Goal: Information Seeking & Learning: Learn about a topic

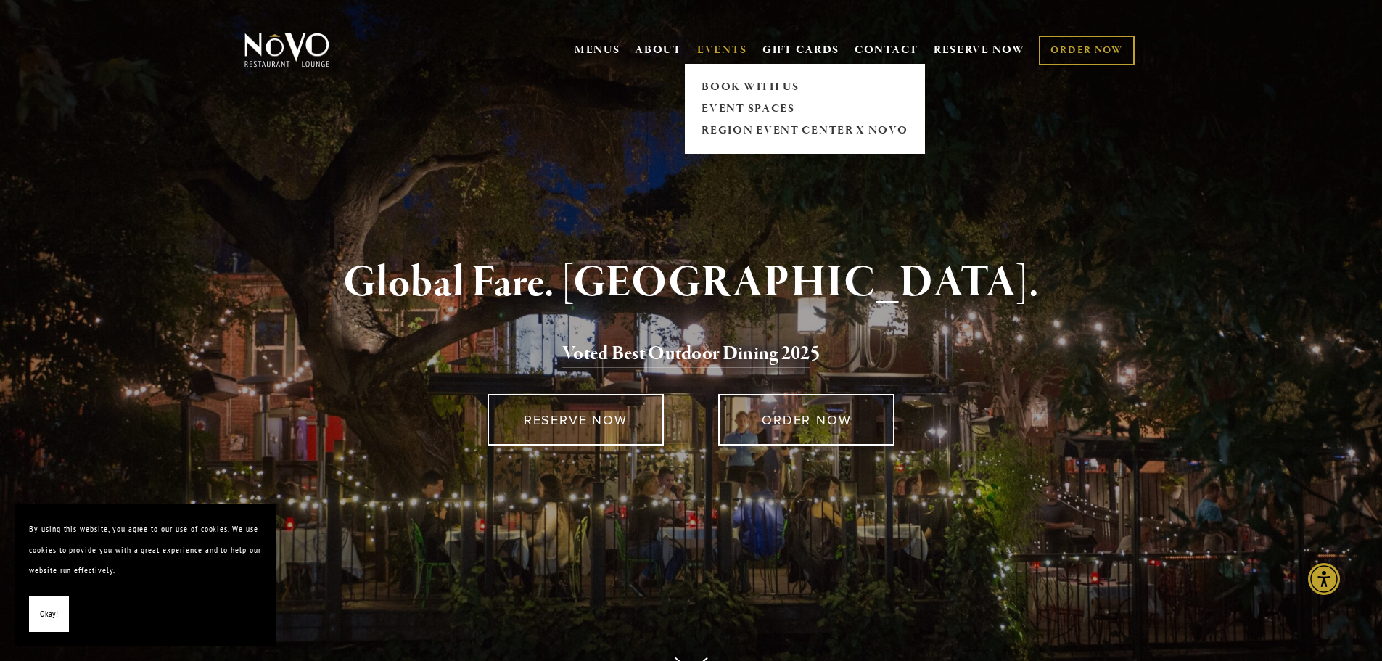
click at [716, 53] on link "EVENTS" at bounding box center [722, 50] width 50 height 15
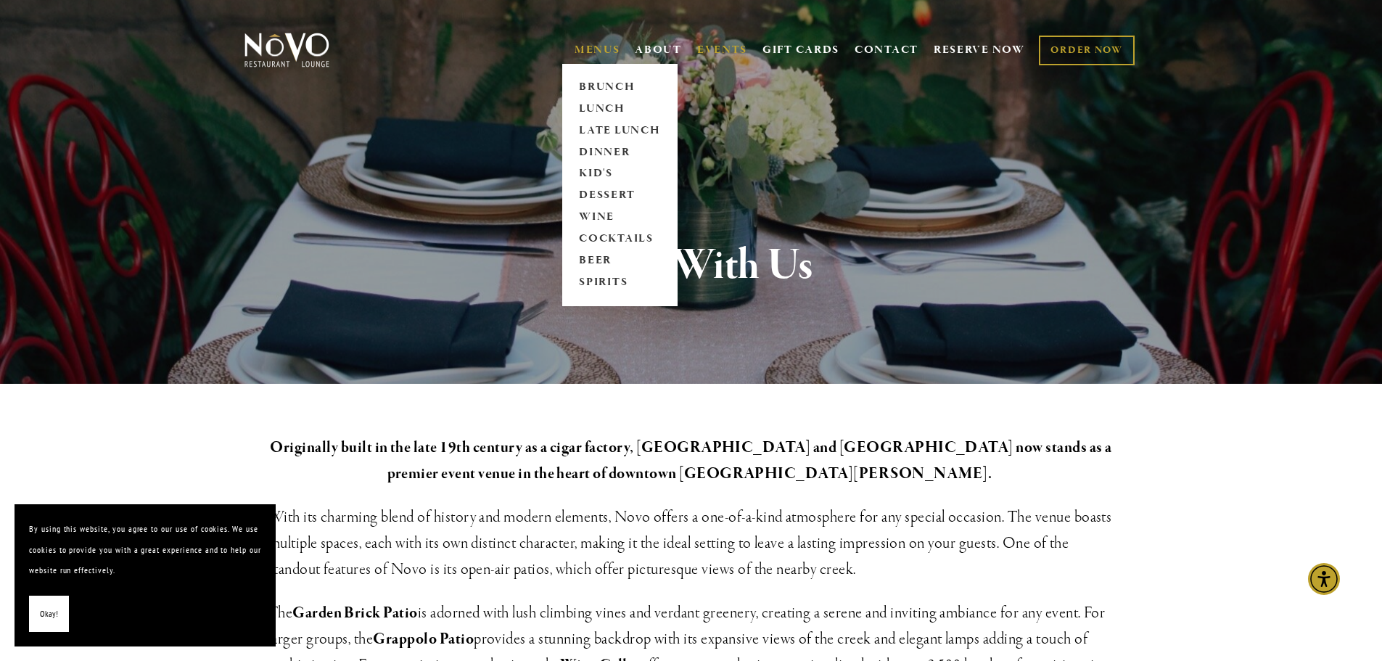
drag, startPoint x: 594, startPoint y: 58, endPoint x: 538, endPoint y: 6, distance: 76.5
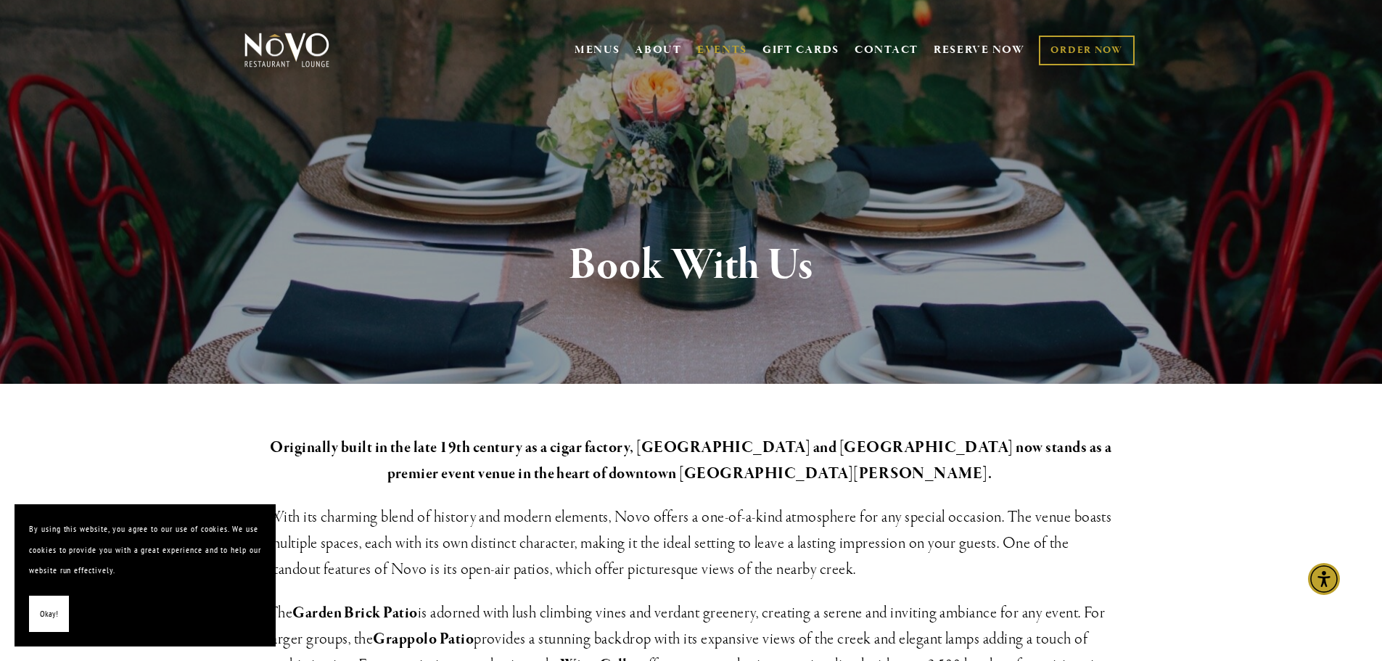
click at [594, 54] on span "MENUS BRUNCH LUNCH LATE LUNCH DINNER KID'S DESSERT WINE COCKTAILS BEER SPIRITS" at bounding box center [598, 50] width 46 height 28
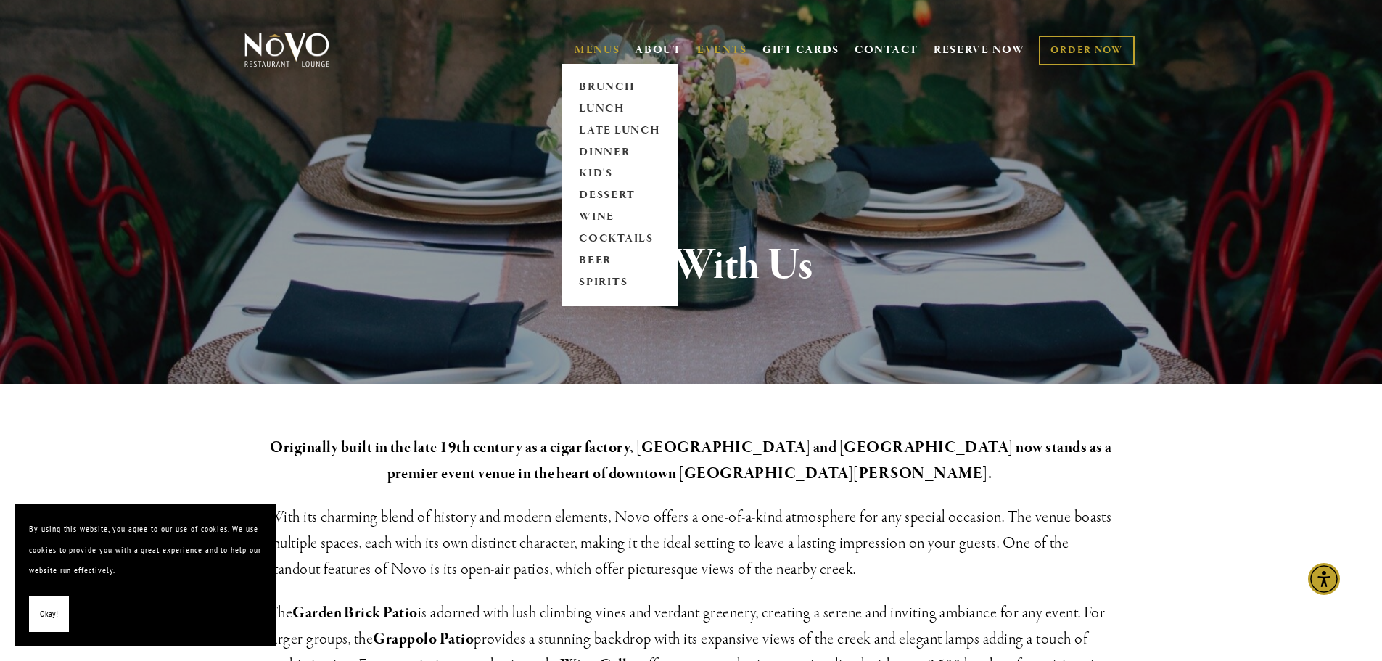
click at [583, 43] on link "MENUS" at bounding box center [598, 50] width 46 height 15
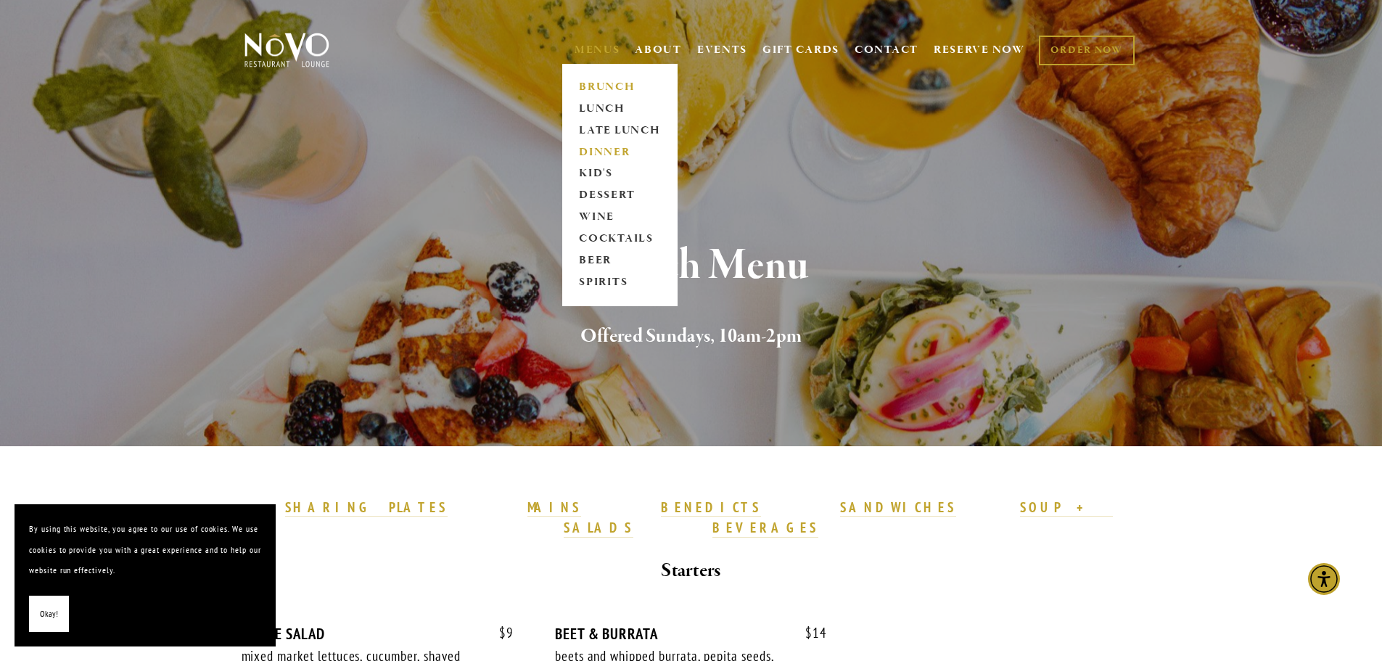
click at [594, 157] on link "DINNER" at bounding box center [620, 153] width 91 height 22
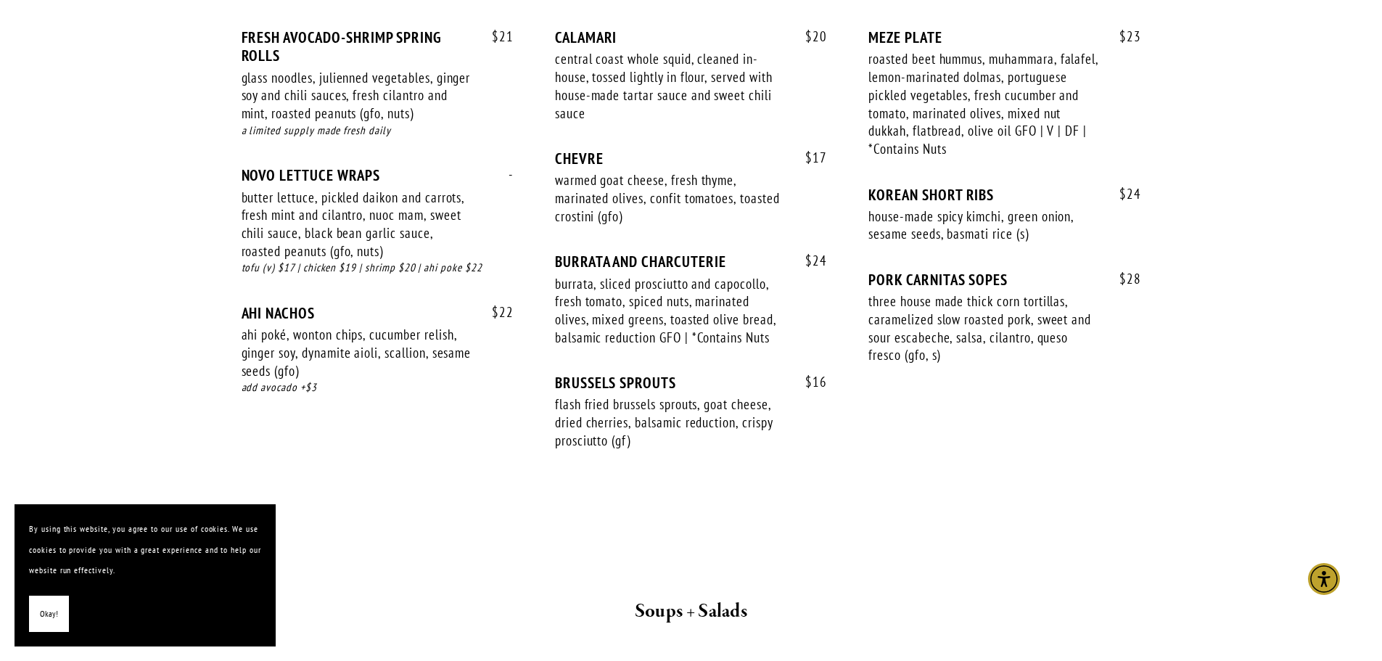
scroll to position [1016, 0]
click at [46, 620] on span "Okay!" at bounding box center [49, 614] width 18 height 21
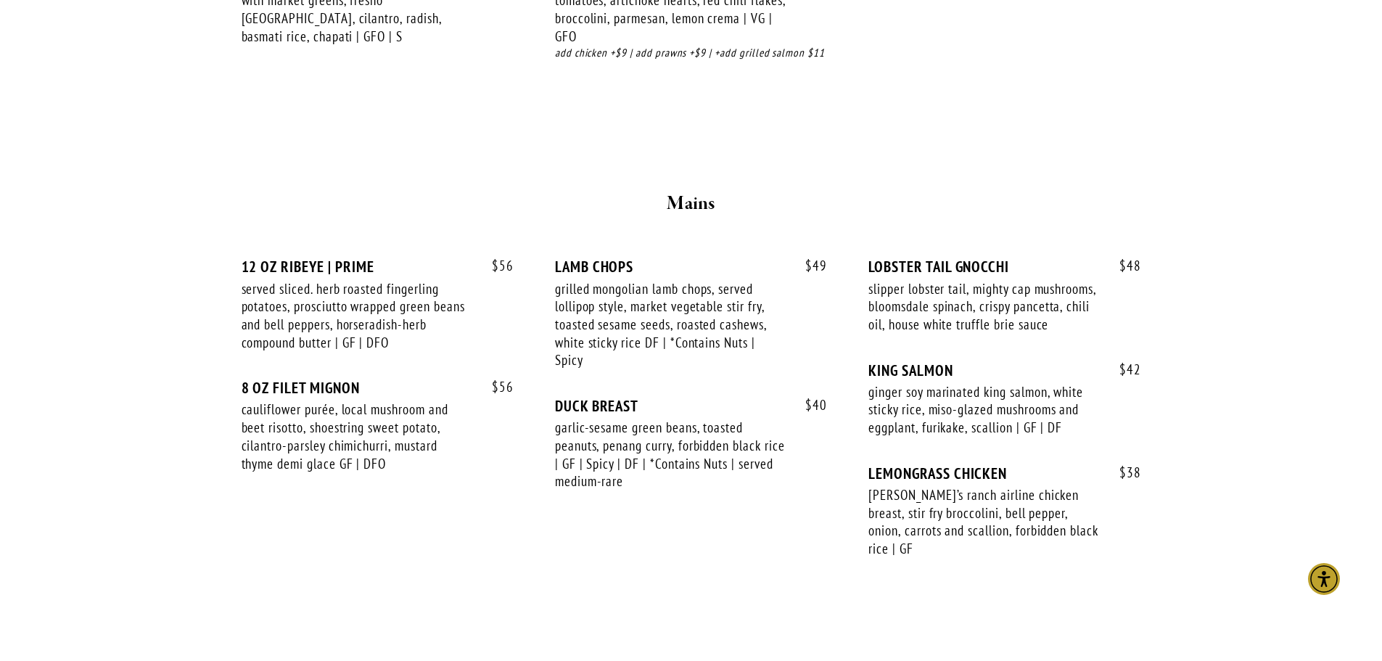
scroll to position [2250, 0]
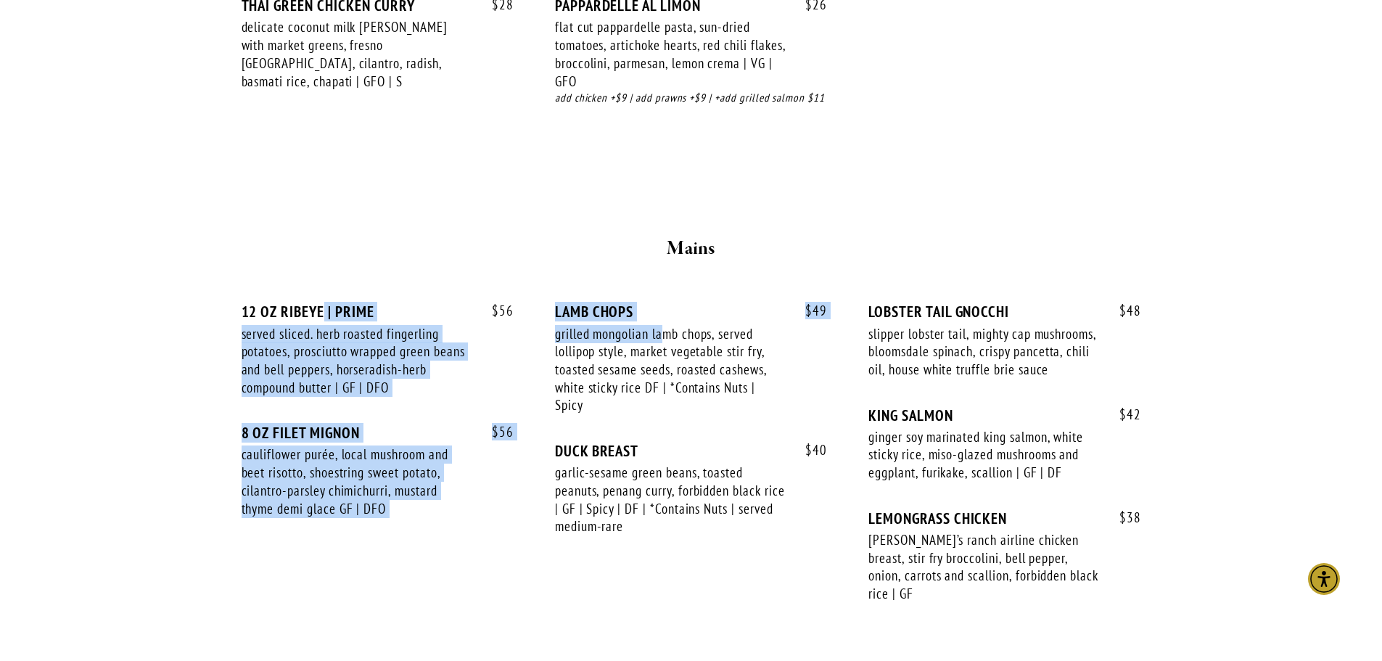
drag, startPoint x: 668, startPoint y: 340, endPoint x: 840, endPoint y: 456, distance: 208.1
click at [327, 311] on div "$ 56 12 OZ RIBEYE | PRIME served sliced. herb roasted fingerling potatoes, pros…" at bounding box center [692, 466] width 900 height 327
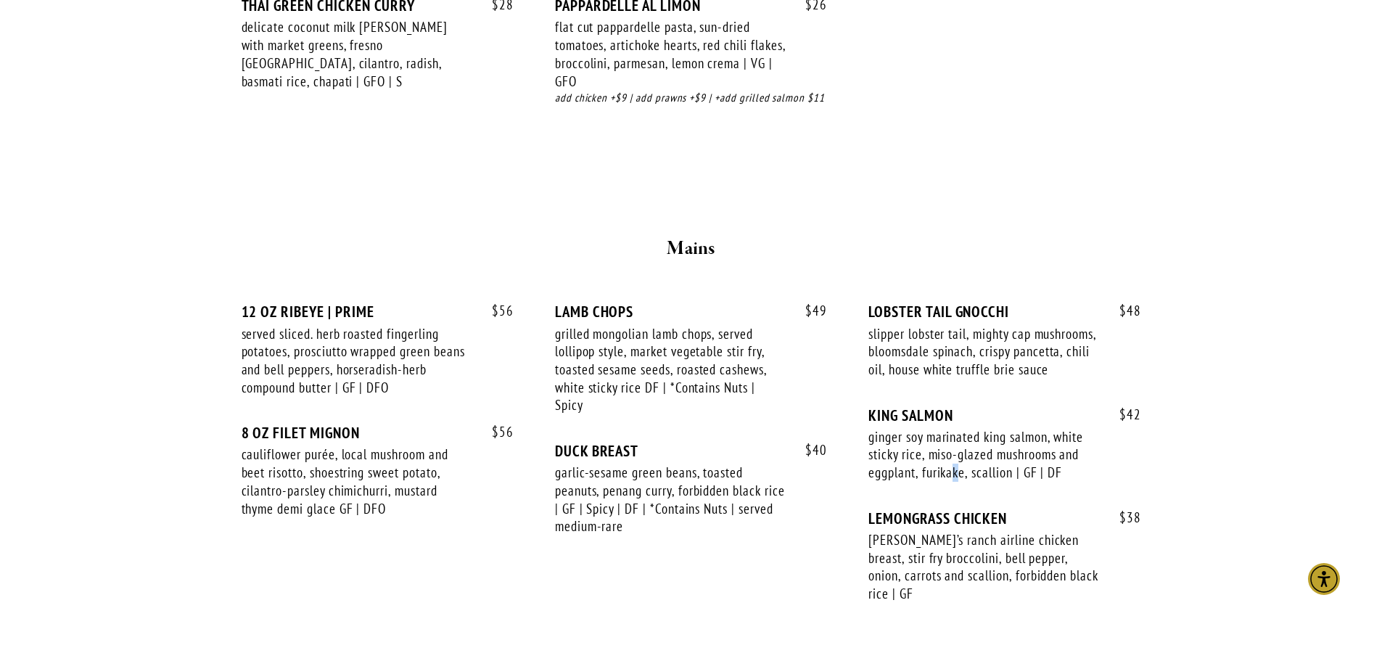
click at [959, 482] on div "ginger soy marinated king salmon, white sticky rice, miso-glazed mushrooms and …" at bounding box center [984, 455] width 231 height 54
drag, startPoint x: 1041, startPoint y: 359, endPoint x: 853, endPoint y: 335, distance: 189.4
click at [855, 329] on div "$ 56 12 OZ RIBEYE | PRIME served sliced. herb roasted fingerling potatoes, pros…" at bounding box center [692, 466] width 900 height 327
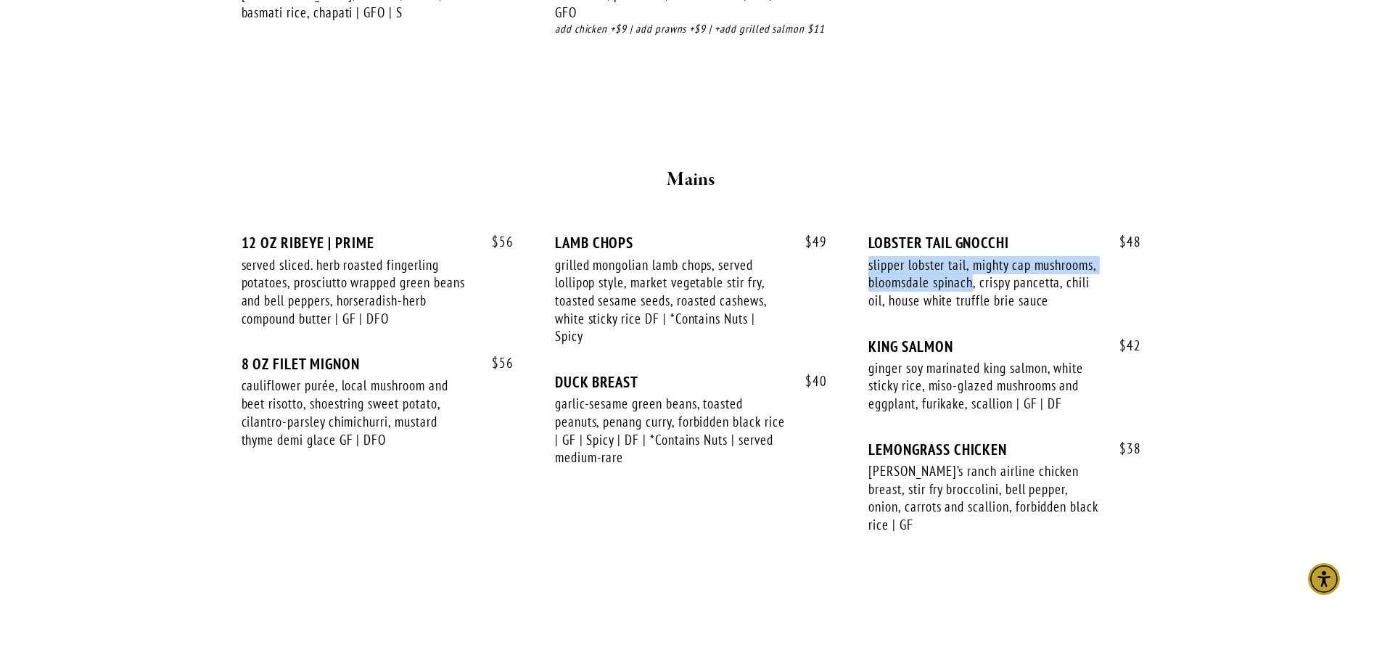
scroll to position [2322, 0]
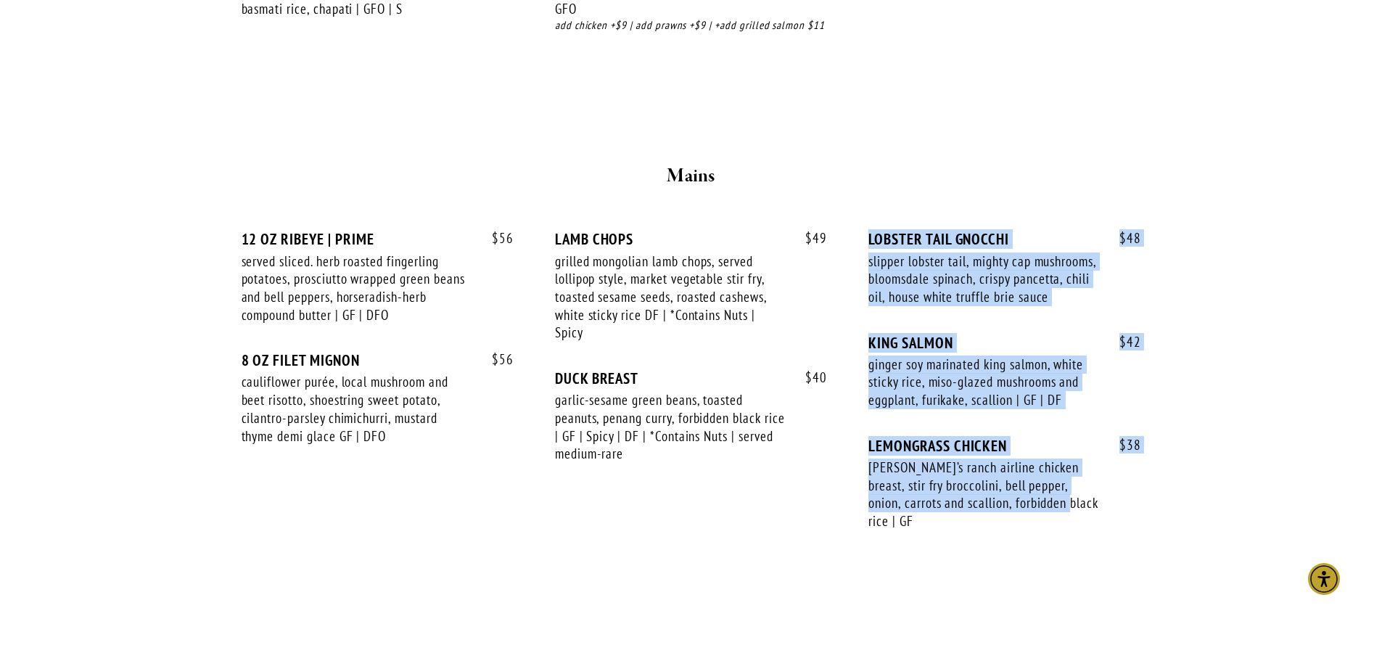
drag, startPoint x: 978, startPoint y: 535, endPoint x: 625, endPoint y: 458, distance: 361.0
click at [636, 472] on div "$ 56 12 OZ RIBEYE | PRIME served sliced. herb roasted fingerling potatoes, pros…" at bounding box center [692, 393] width 900 height 327
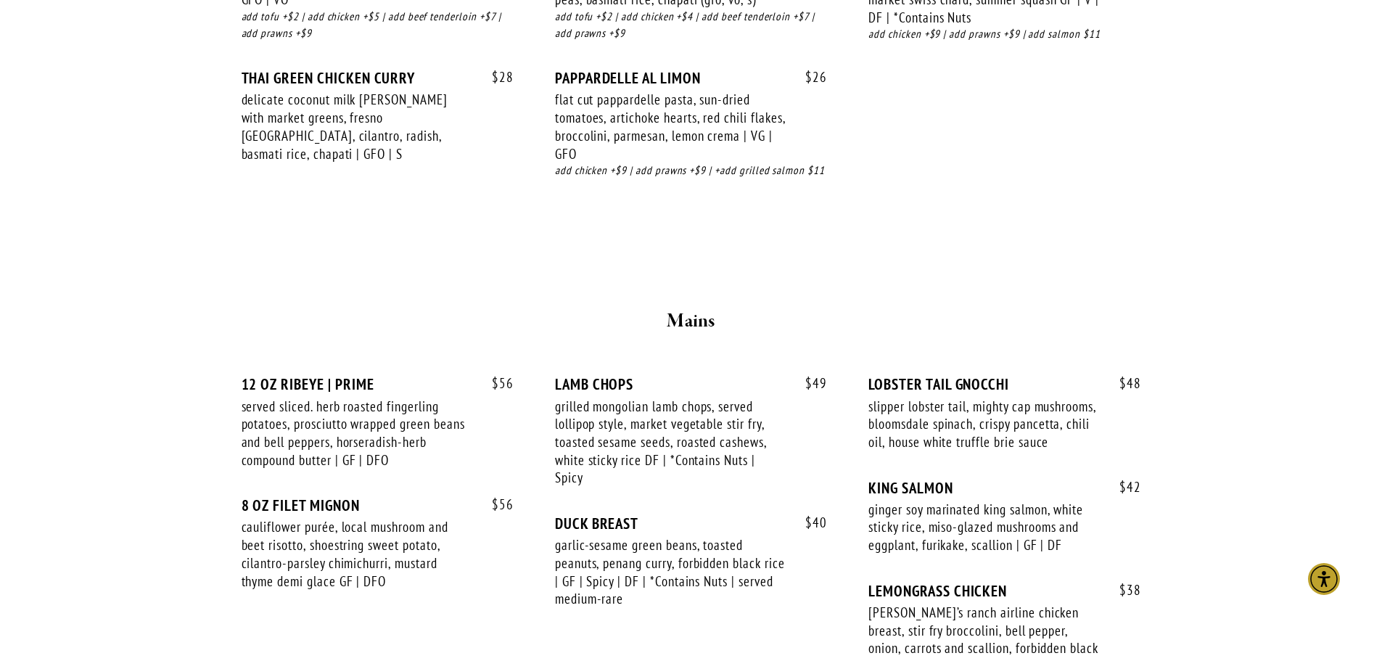
click at [615, 575] on div "garlic-sesame green beans, toasted peanuts, penang curry, forbidden black rice …" at bounding box center [670, 572] width 231 height 72
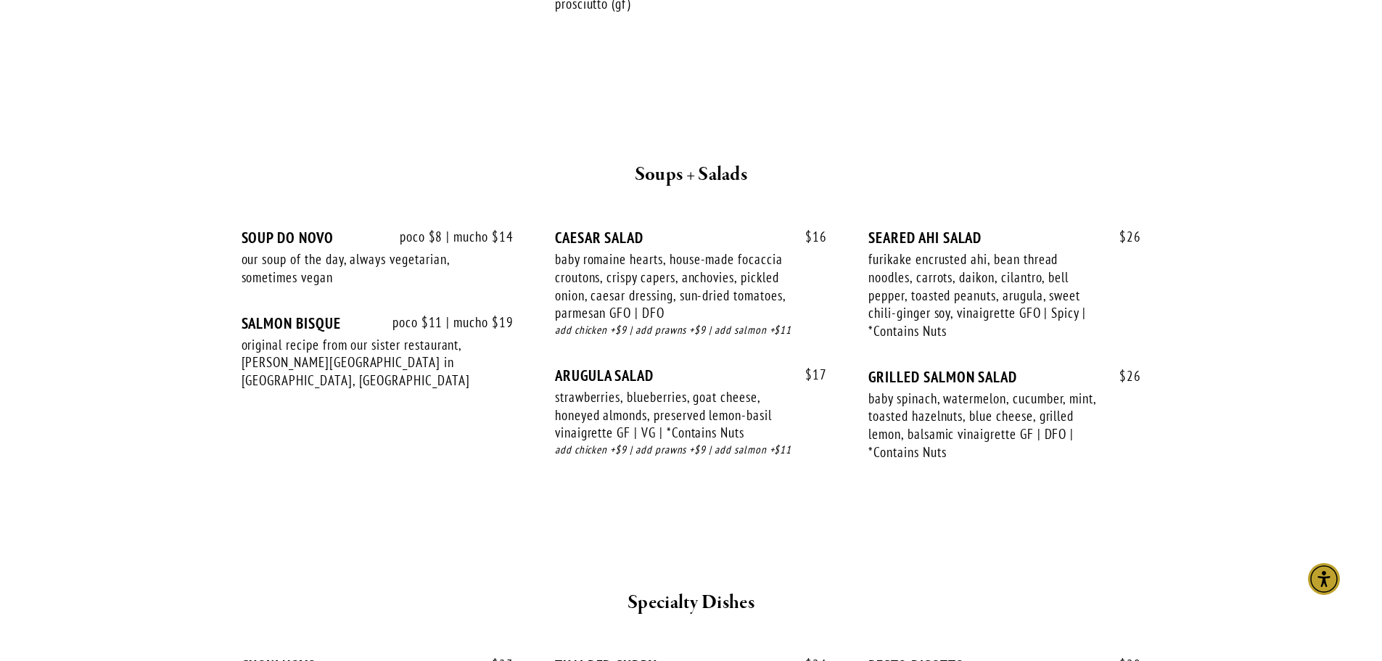
scroll to position [1234, 0]
